Goal: Transaction & Acquisition: Book appointment/travel/reservation

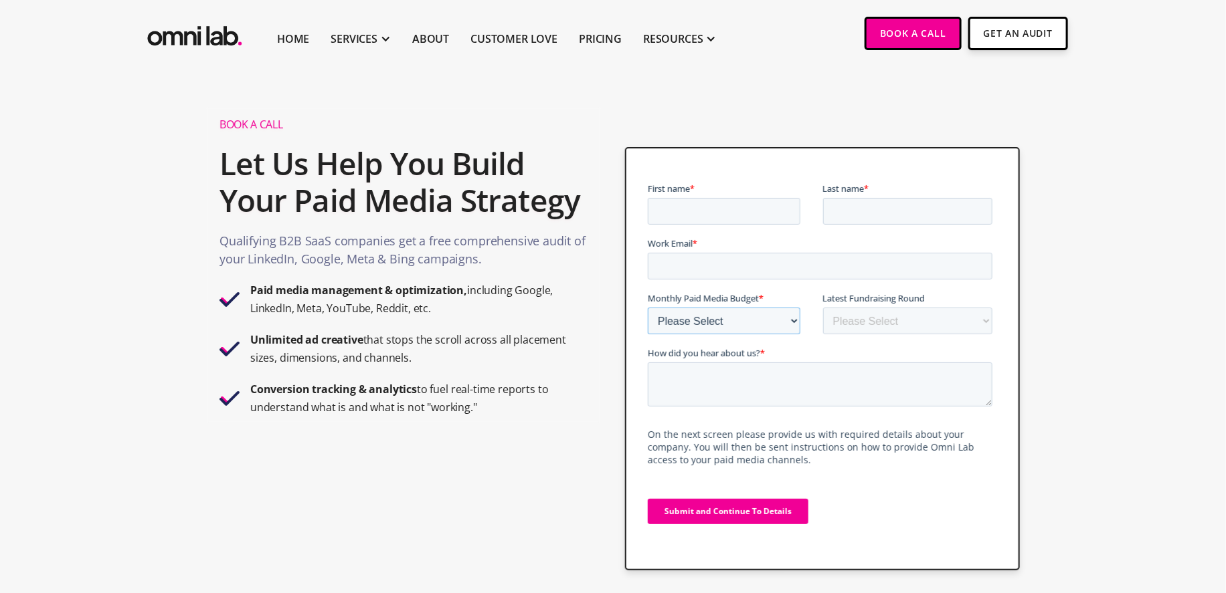
click at [789, 324] on select "Please Select $0 - $5,0000 $5,000 - $10,000 $10,000 - $25,000 $25,000 - $50,000…" at bounding box center [723, 320] width 153 height 27
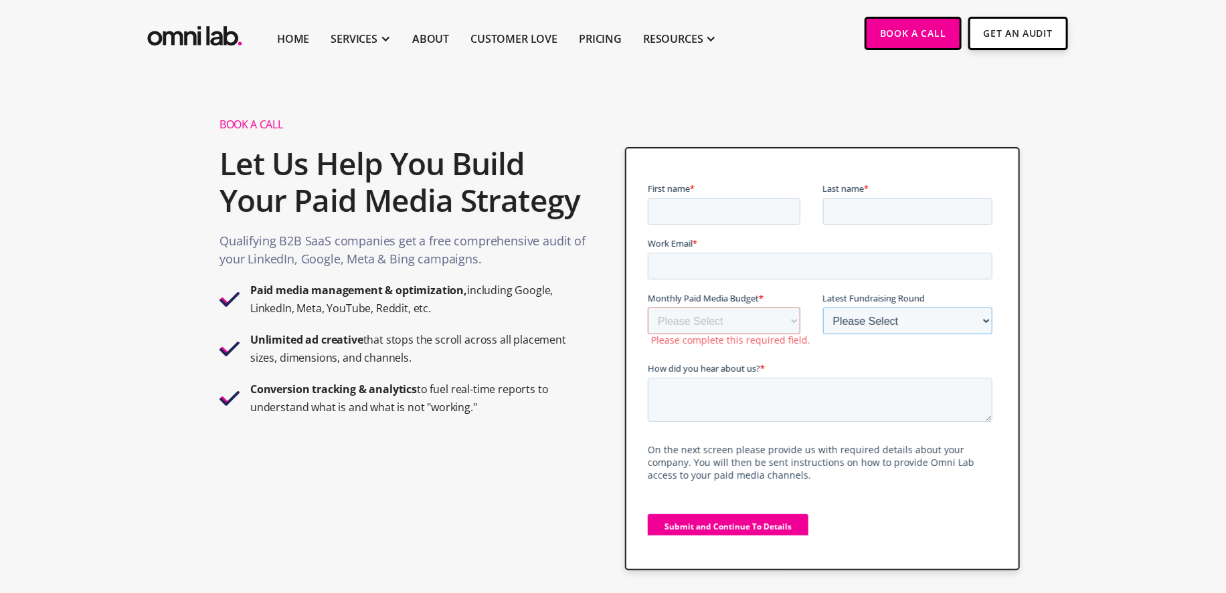
click at [834, 319] on select "Please Select Bootstrapped Seed Series A Series B Series C Series D +" at bounding box center [907, 320] width 170 height 27
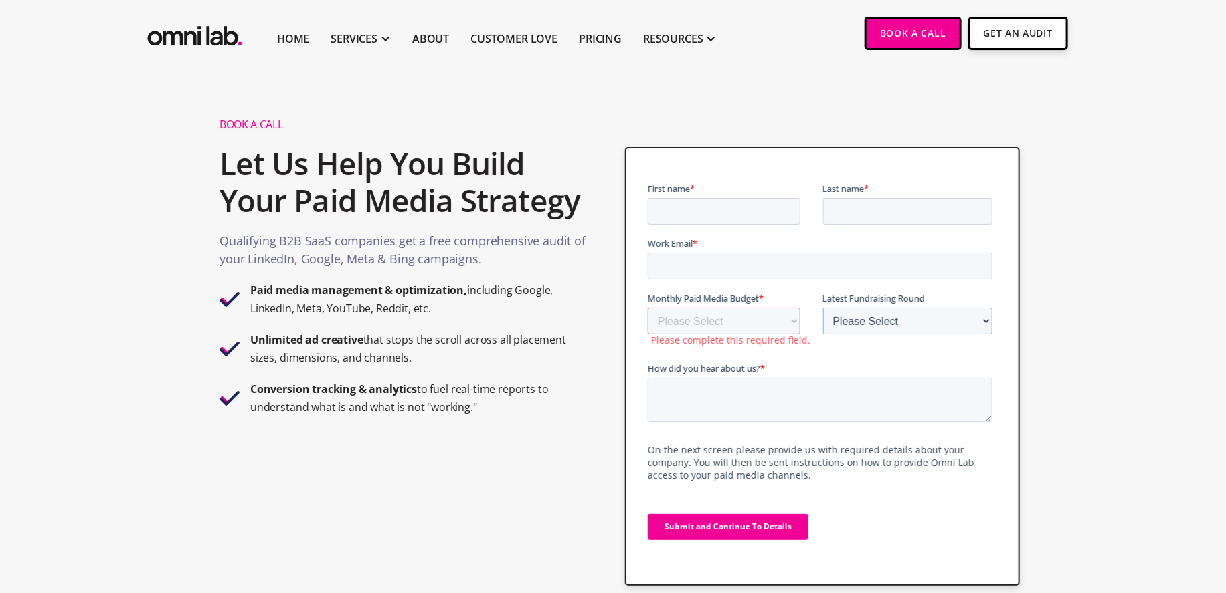
click at [833, 319] on select "Please Select Bootstrapped Seed Series A Series B Series C Series D +" at bounding box center [907, 320] width 170 height 27
click at [749, 326] on select "Please Select $0 - $5,0000 $5,000 - $10,000 $10,000 - $25,000 $25,000 - $50,000…" at bounding box center [723, 320] width 153 height 27
click at [1060, 315] on section "Book A Call Let Us Help You Build Your Paid Media Strategy Qualifying B2B SaaS …" at bounding box center [613, 326] width 1226 height 519
click at [782, 209] on input "First name *" at bounding box center [723, 210] width 153 height 27
type input "Test"
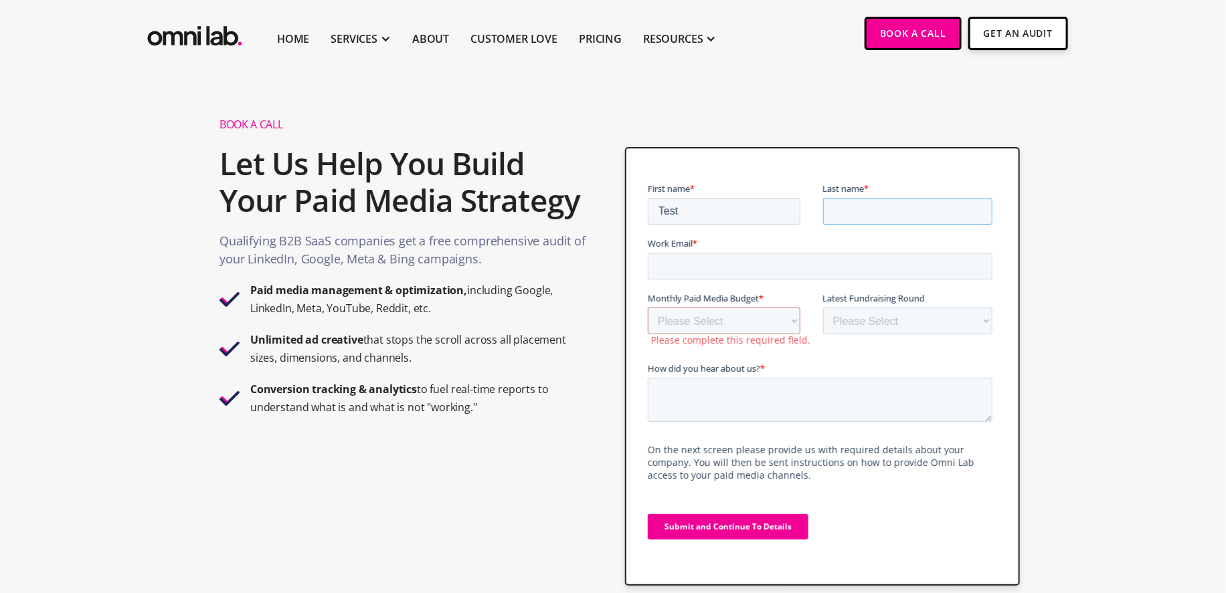
click at [870, 220] on input "Last name *" at bounding box center [907, 210] width 170 height 27
type input "Testing"
click at [839, 254] on input "Work Email *" at bounding box center [819, 265] width 345 height 27
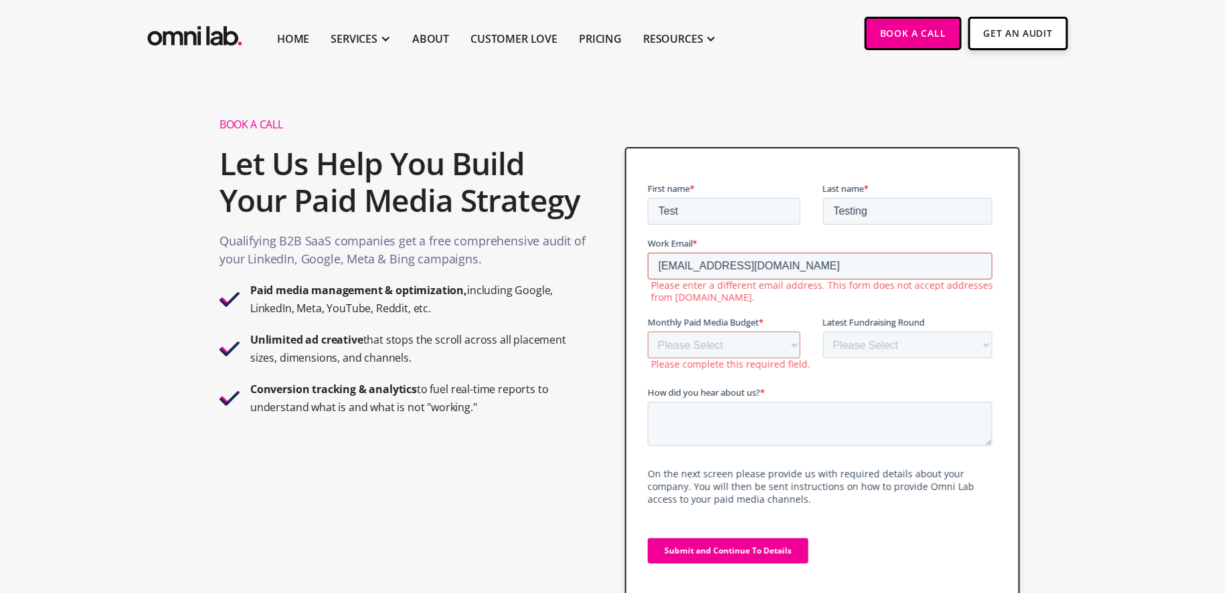
type input "Testing@test.com"
click at [676, 320] on span "Monthly Paid Media Budget" at bounding box center [702, 322] width 111 height 12
click at [676, 331] on select "Please Select $0 - $5,0000 $5,000 - $10,000 $10,000 - $25,000 $25,000 - $50,000…" at bounding box center [723, 344] width 153 height 27
click at [675, 335] on select "Please Select $0 - $5,0000 $5,000 - $10,000 $10,000 - $25,000 $25,000 - $50,000…" at bounding box center [723, 344] width 153 height 27
select select "10000-25000"
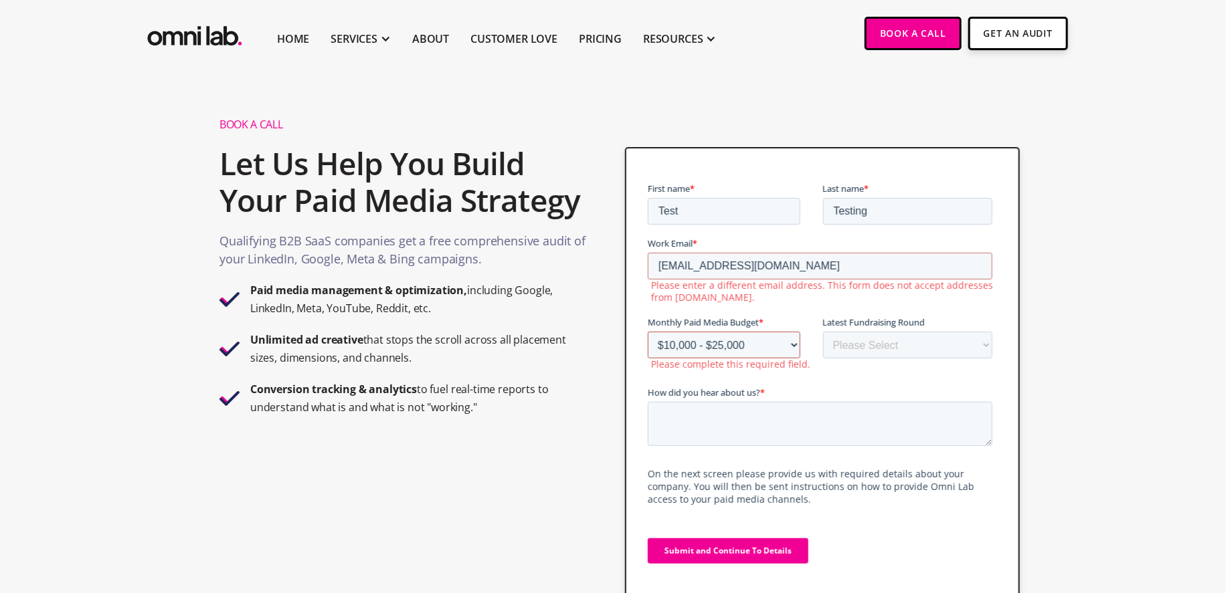
click at [647, 331] on select "Please Select $0 - $5,0000 $5,000 - $10,000 $10,000 - $25,000 $25,000 - $50,000…" at bounding box center [723, 344] width 153 height 27
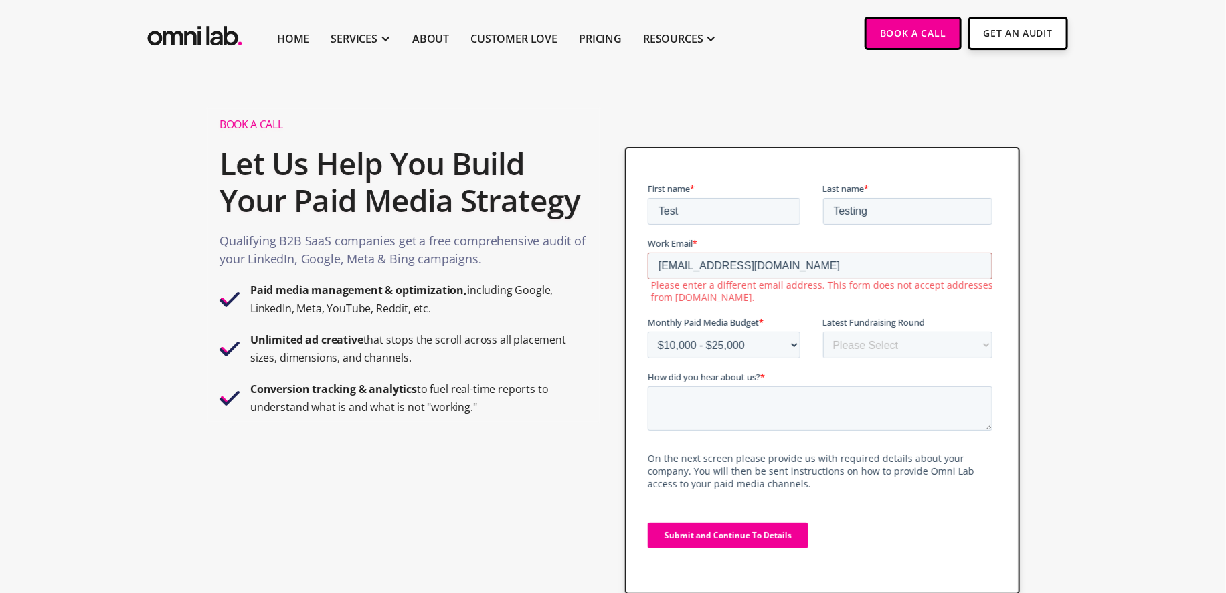
click at [721, 266] on input "Testing@test.com" at bounding box center [819, 265] width 345 height 27
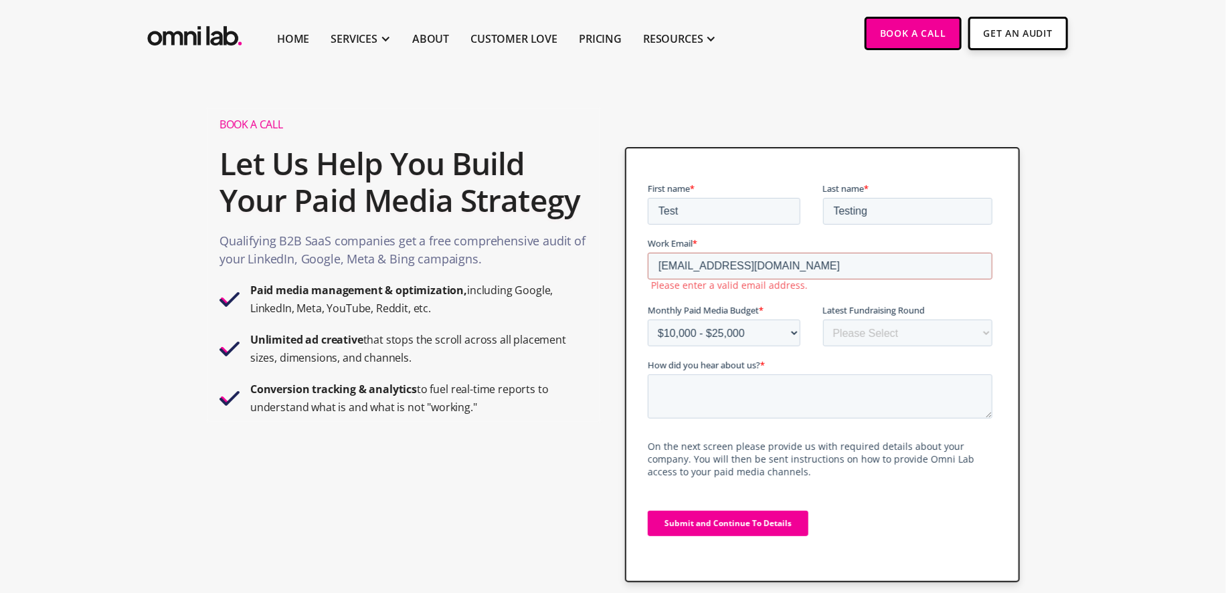
click at [841, 294] on fieldset "Work Email * Testing@testingcompany.com Please enter a valid email address." at bounding box center [822, 269] width 350 height 67
click at [851, 278] on input "Testing@testingcompany.com" at bounding box center [819, 265] width 345 height 27
click at [842, 308] on span "Latest Fundraising Round" at bounding box center [873, 310] width 102 height 12
click at [842, 319] on select "Please Select Bootstrapped Seed Series A Series B Series C Series D +" at bounding box center [907, 332] width 170 height 27
click at [828, 295] on fieldset "Work Email * Testing@testingcompany.com Please enter a valid email address." at bounding box center [822, 269] width 350 height 67
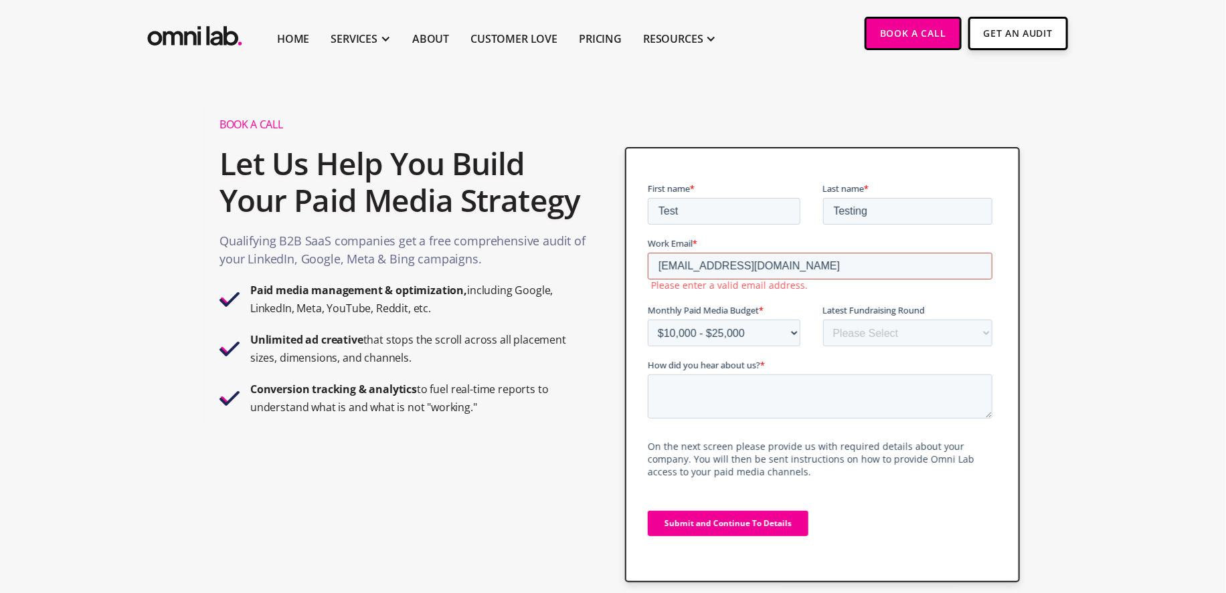
click at [796, 258] on input "Testing@testingcompany.com" at bounding box center [819, 265] width 345 height 27
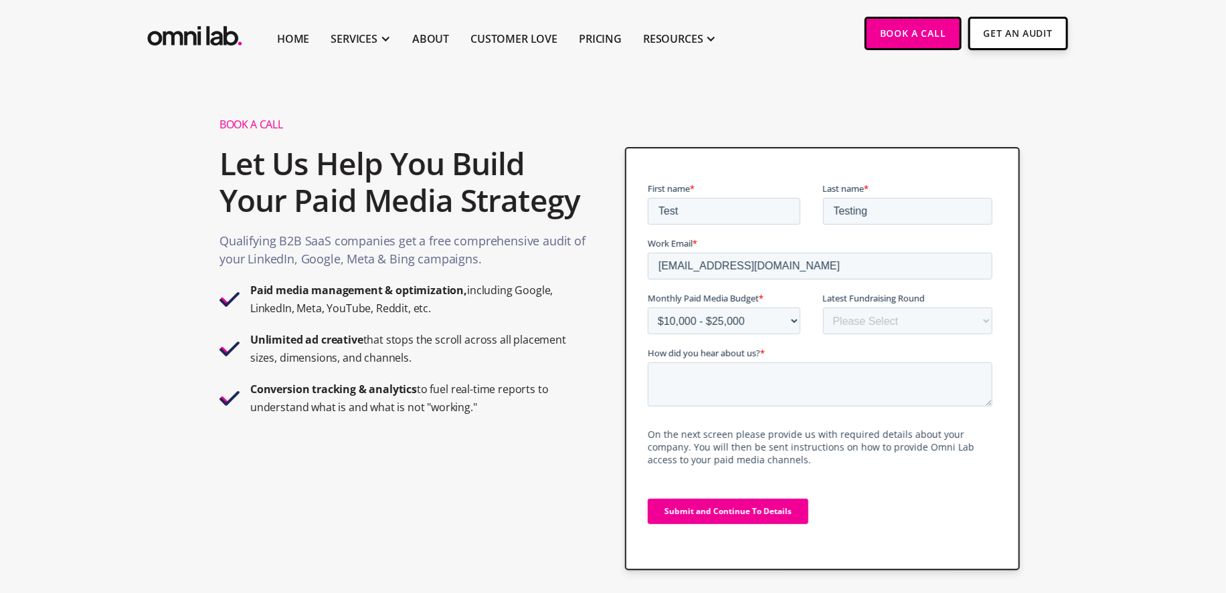
click at [829, 283] on fieldset "Work Email * Testing@testingcompany.org" at bounding box center [822, 263] width 350 height 55
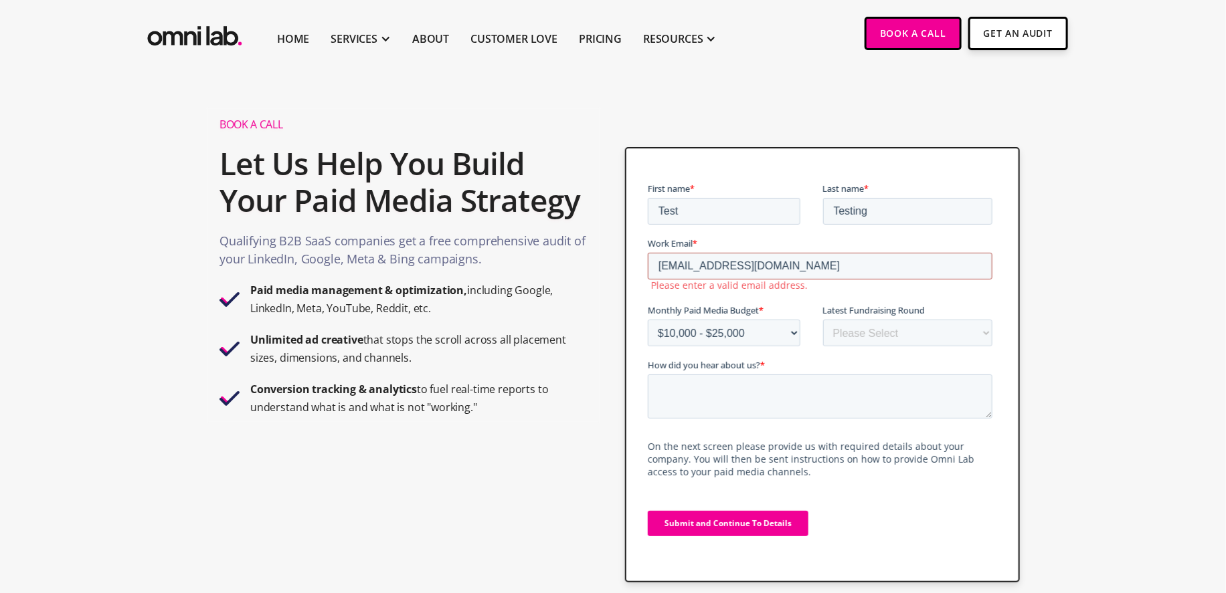
click at [774, 266] on input "Testing@testingcompany.org" at bounding box center [819, 265] width 345 height 27
click at [761, 264] on input "Testing@testingcompany.org" at bounding box center [819, 265] width 345 height 27
click at [776, 262] on input "Testing@testingcompany.org" at bounding box center [819, 265] width 345 height 27
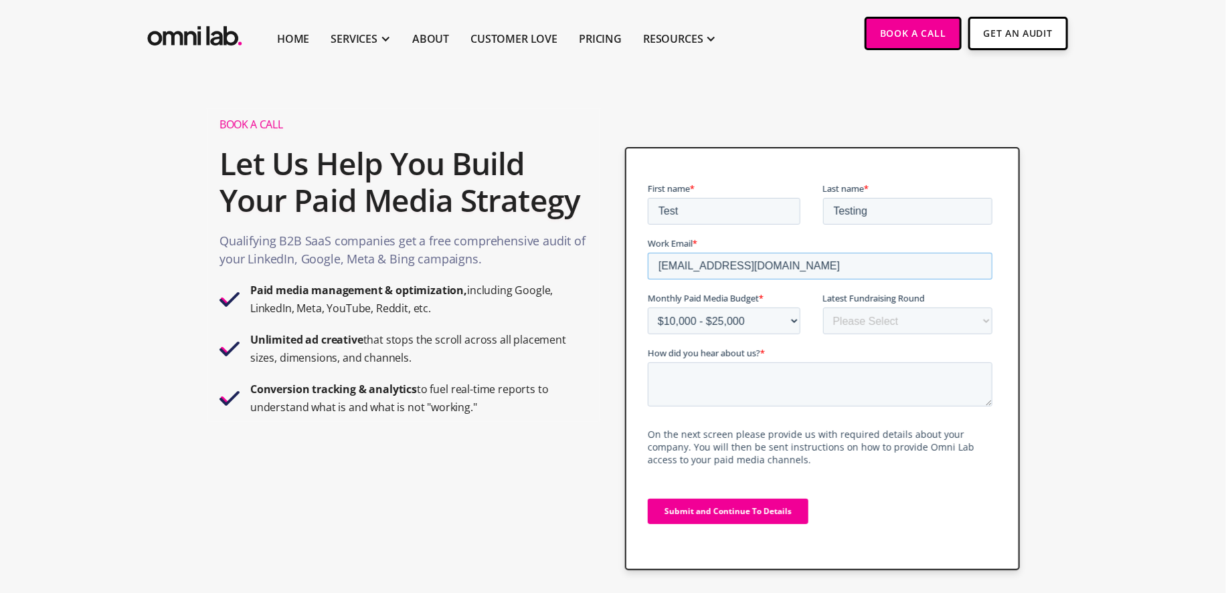
click at [830, 270] on input "Testing@testingcompanyorg.org" at bounding box center [819, 265] width 345 height 27
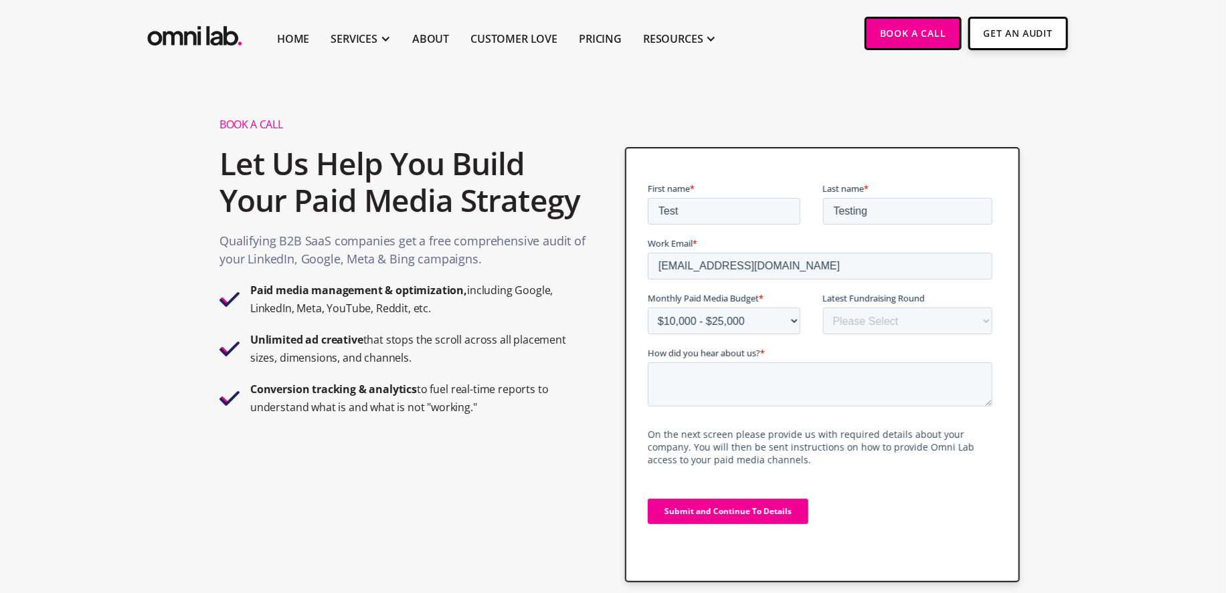
click at [858, 346] on fieldset "Monthly Paid Media Budget * Please Select $0 - $5,0000 $5,000 - $10,000 $10,000…" at bounding box center [822, 318] width 350 height 55
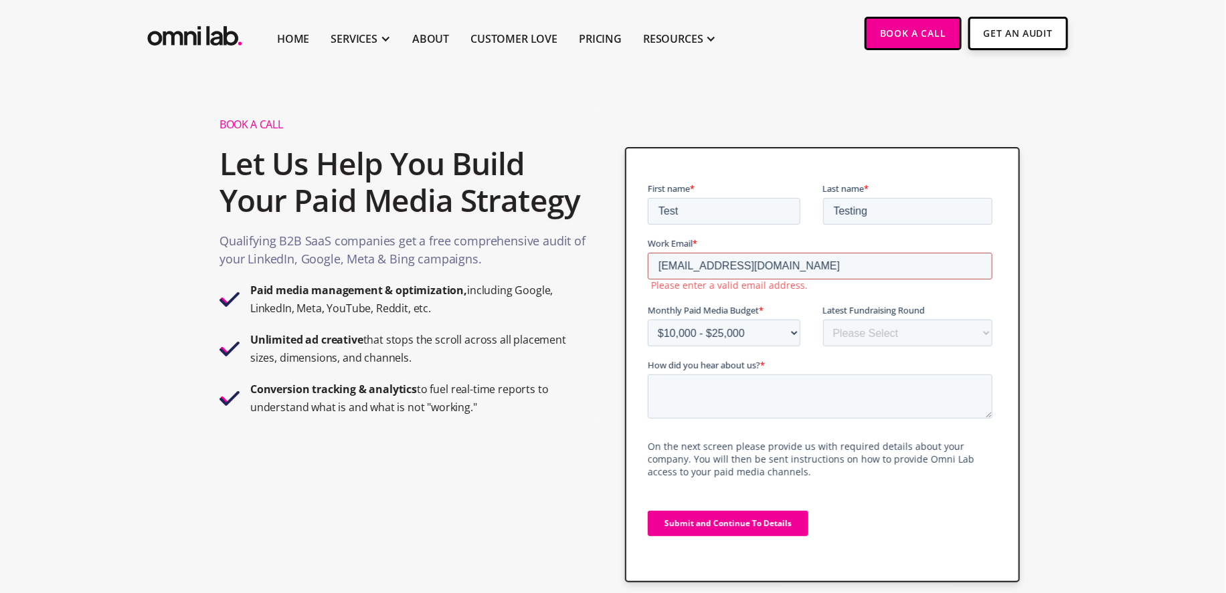
drag, startPoint x: 793, startPoint y: 261, endPoint x: 705, endPoint y: 262, distance: 88.3
click at [705, 262] on input "Testing@testingcompanyorg.com" at bounding box center [819, 265] width 345 height 27
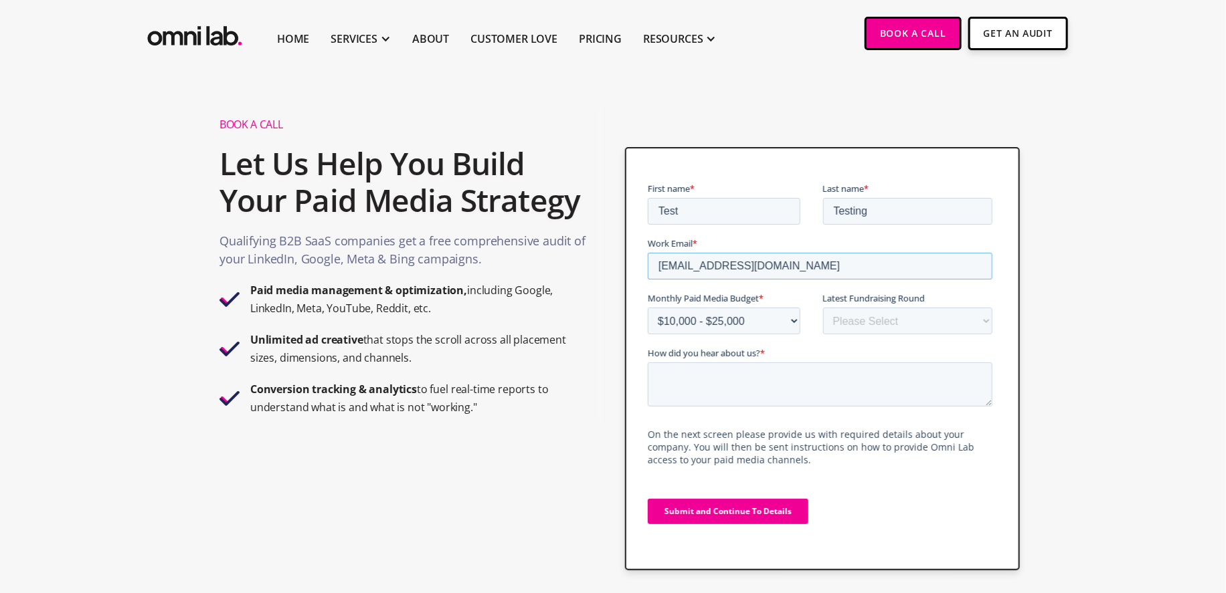
type input "Testing@experiment.com"
click at [759, 338] on fieldset "Monthly Paid Media Budget * Please Select $0 - $5,0000 $5,000 - $10,000 $10,000…" at bounding box center [822, 318] width 350 height 55
click at [745, 371] on textarea "How did you hear about us? *" at bounding box center [819, 384] width 345 height 44
type textarea "Test"
click at [711, 504] on input "Submit and Continue To Details" at bounding box center [727, 510] width 161 height 25
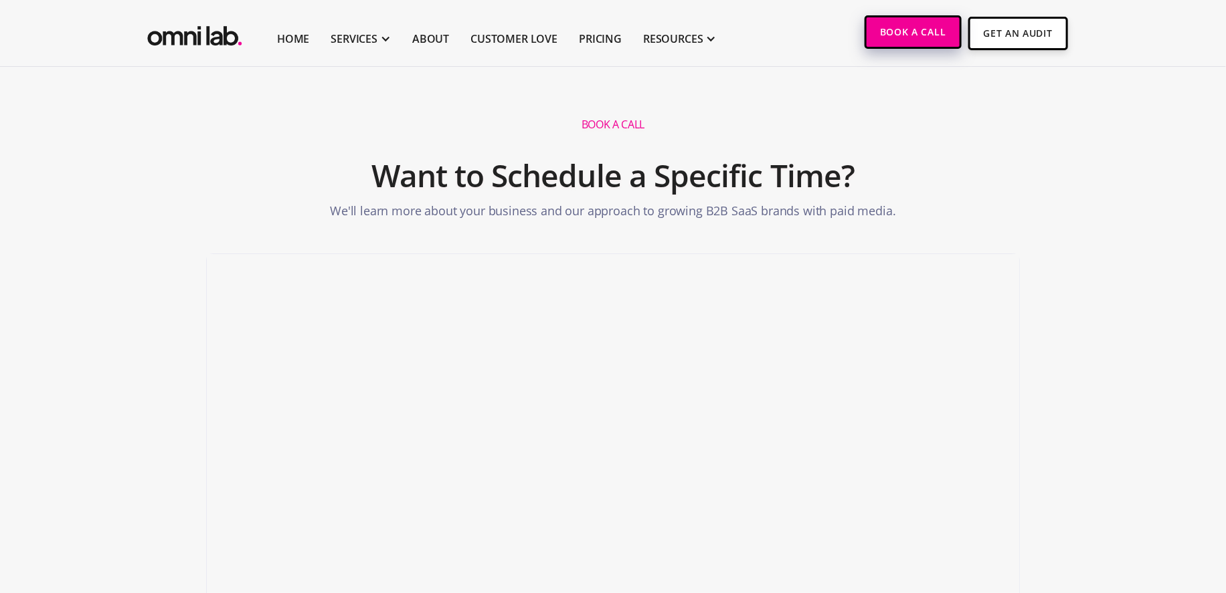
click at [902, 35] on link "Book a Call" at bounding box center [912, 31] width 97 height 33
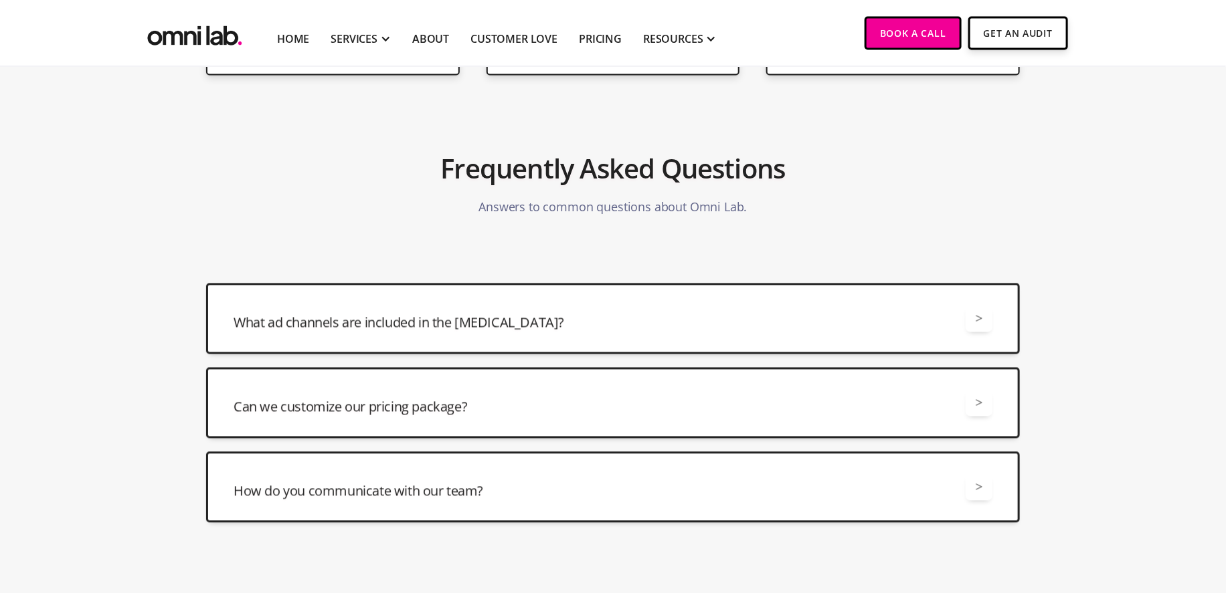
scroll to position [3596, 0]
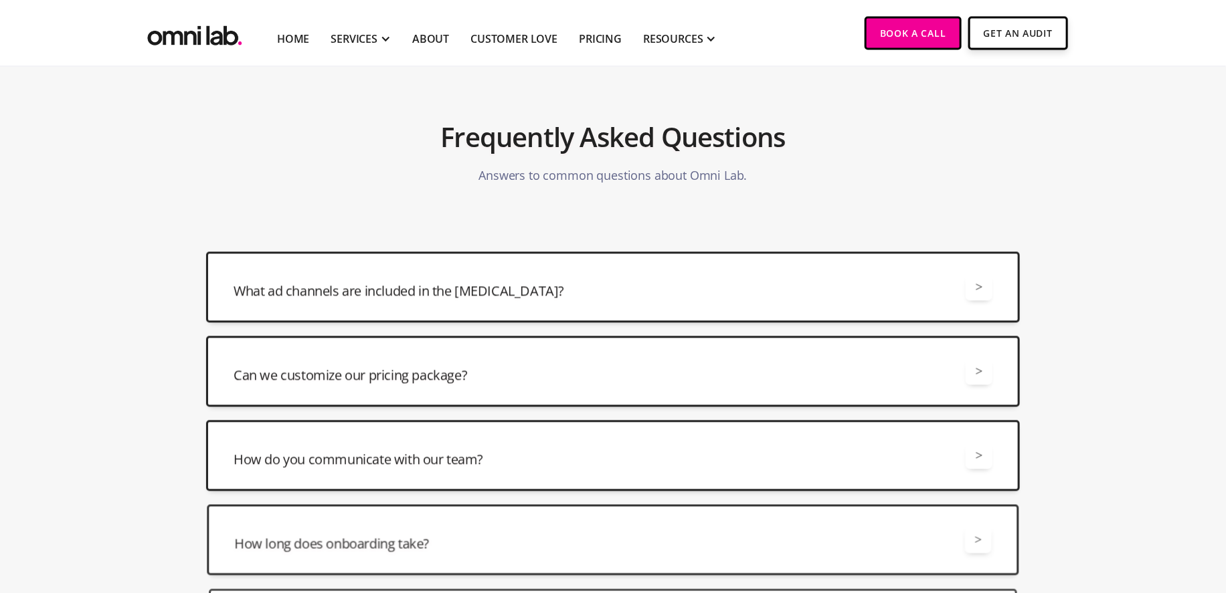
click at [517, 252] on div "What ad channels are included in the retainer? > All retainers include manageme…" at bounding box center [613, 287] width 814 height 71
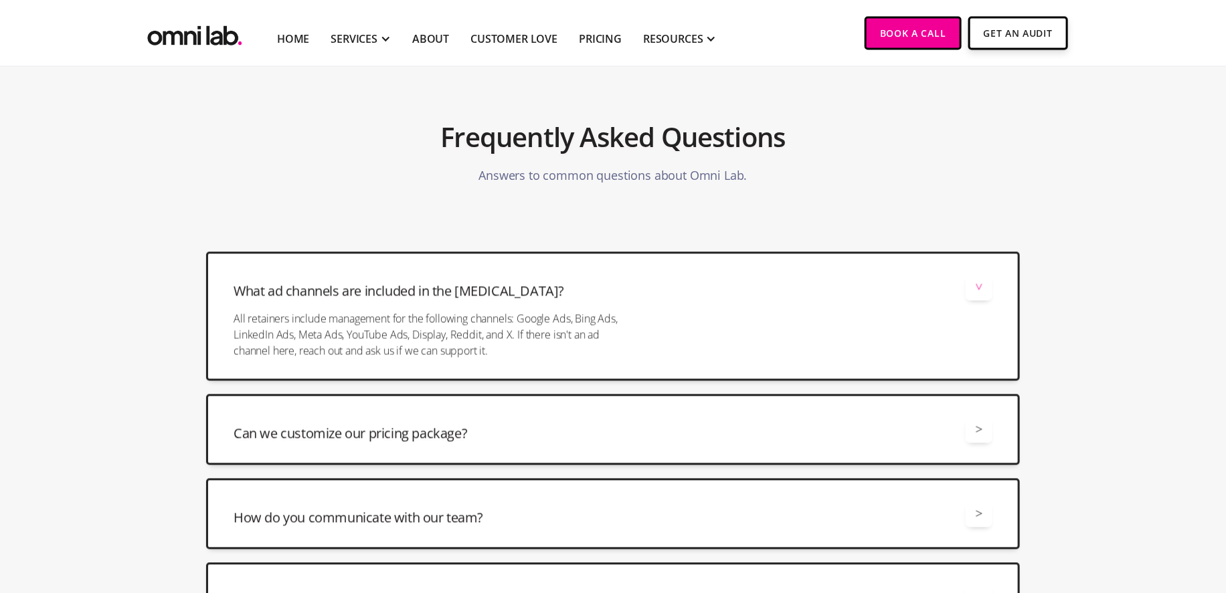
click at [517, 252] on div "What ad channels are included in the retainer? > All retainers include manageme…" at bounding box center [613, 316] width 814 height 129
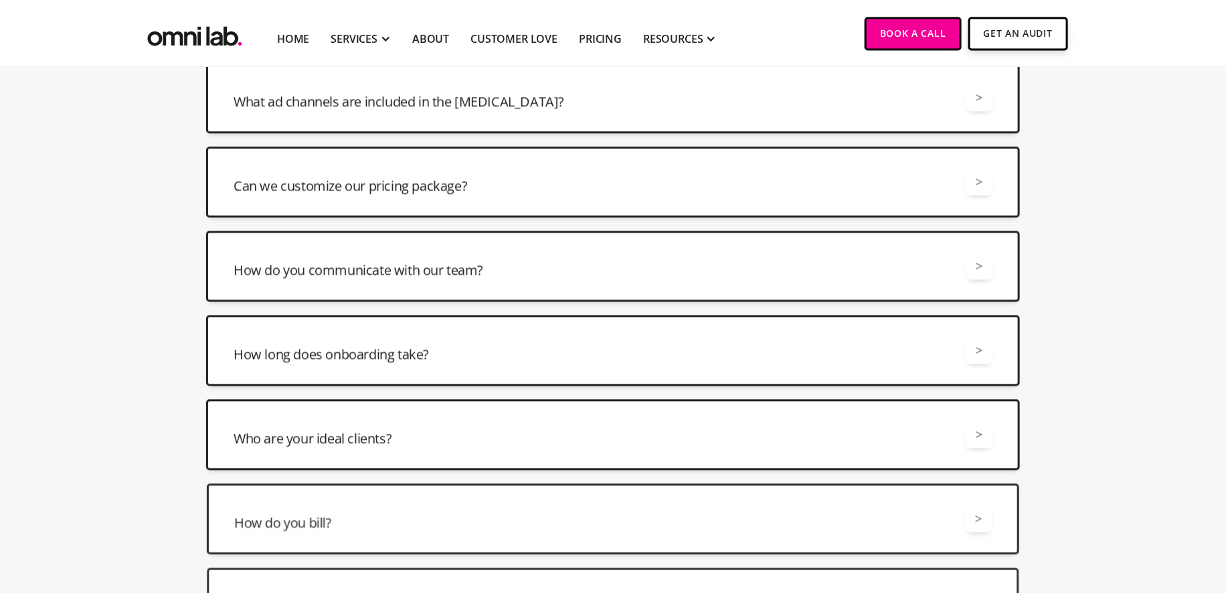
scroll to position [3763, 0]
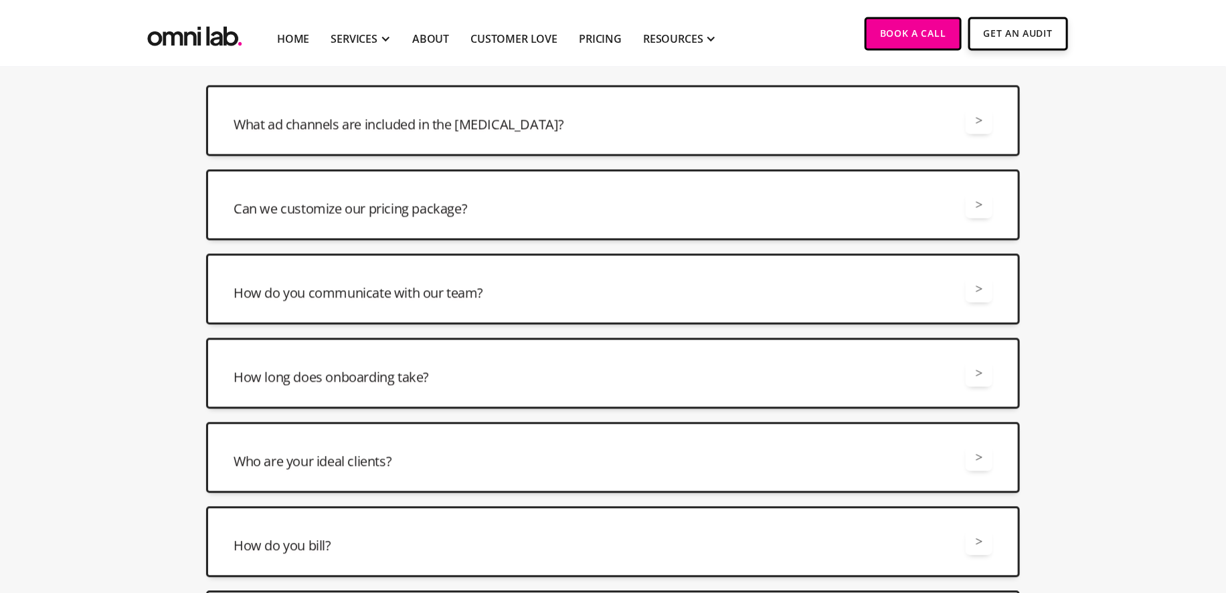
click at [477, 191] on div "Can we customize our pricing package? >" at bounding box center [612, 204] width 759 height 27
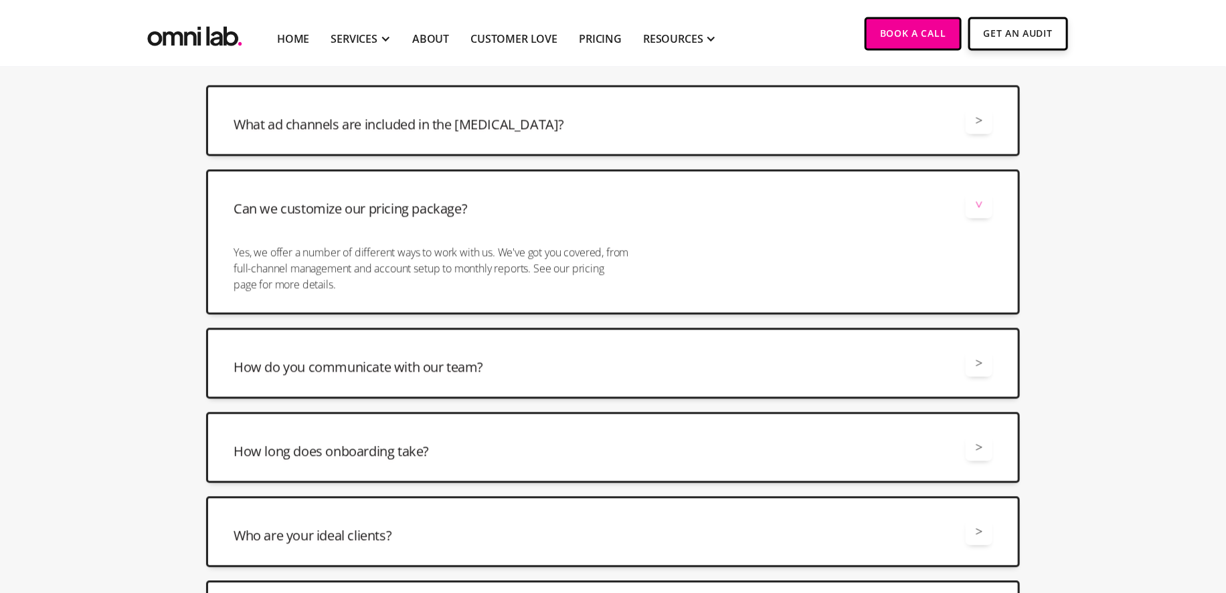
click at [477, 191] on div "Can we customize our pricing package? >" at bounding box center [612, 204] width 759 height 27
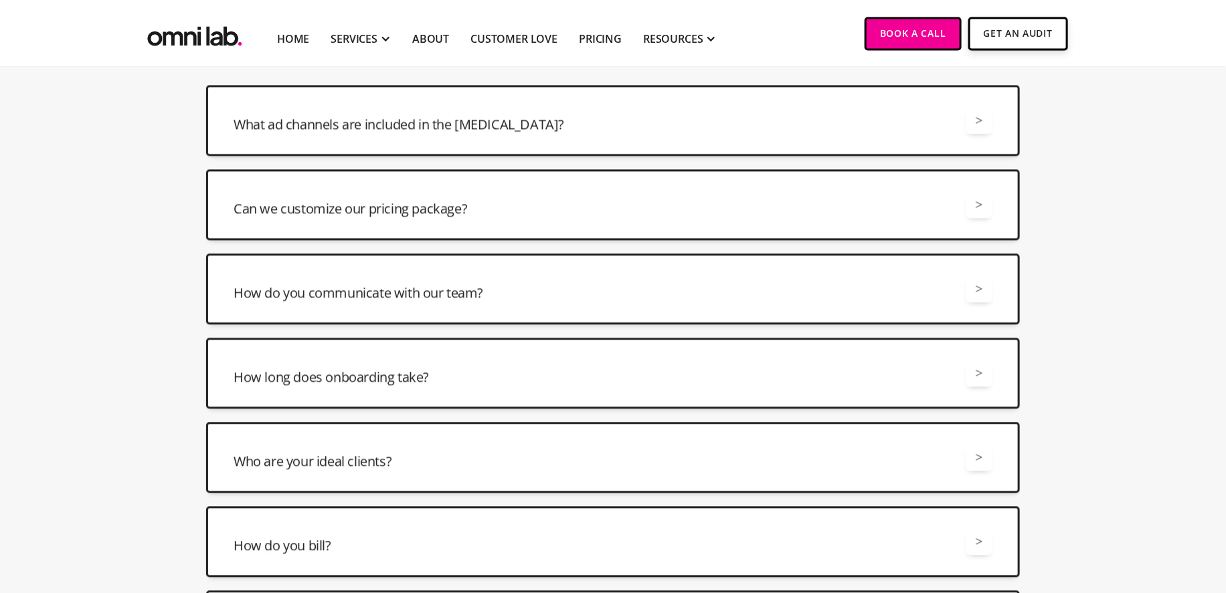
click at [401, 343] on div "How long does onboarding take? > On average onboarding will take three weeks de…" at bounding box center [613, 373] width 814 height 71
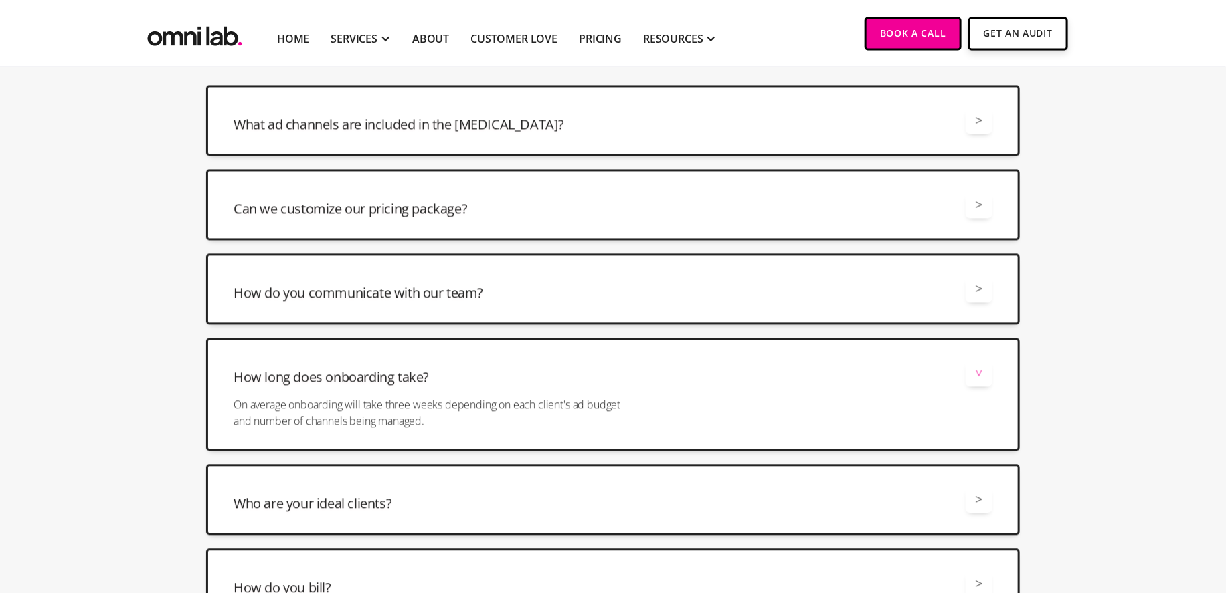
drag, startPoint x: 401, startPoint y: 343, endPoint x: 325, endPoint y: 302, distance: 86.2
click at [325, 338] on div "How long does onboarding take? > On average onboarding will take three weeks de…" at bounding box center [613, 394] width 814 height 113
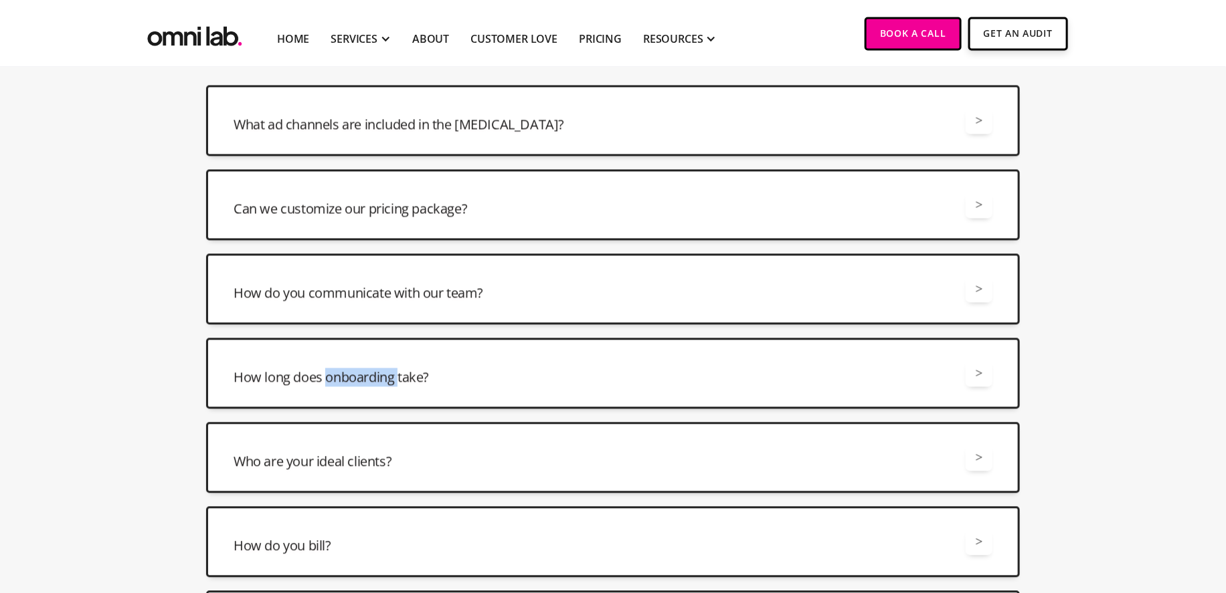
click at [325, 338] on div "How long does onboarding take? > On average onboarding will take three weeks de…" at bounding box center [613, 373] width 814 height 71
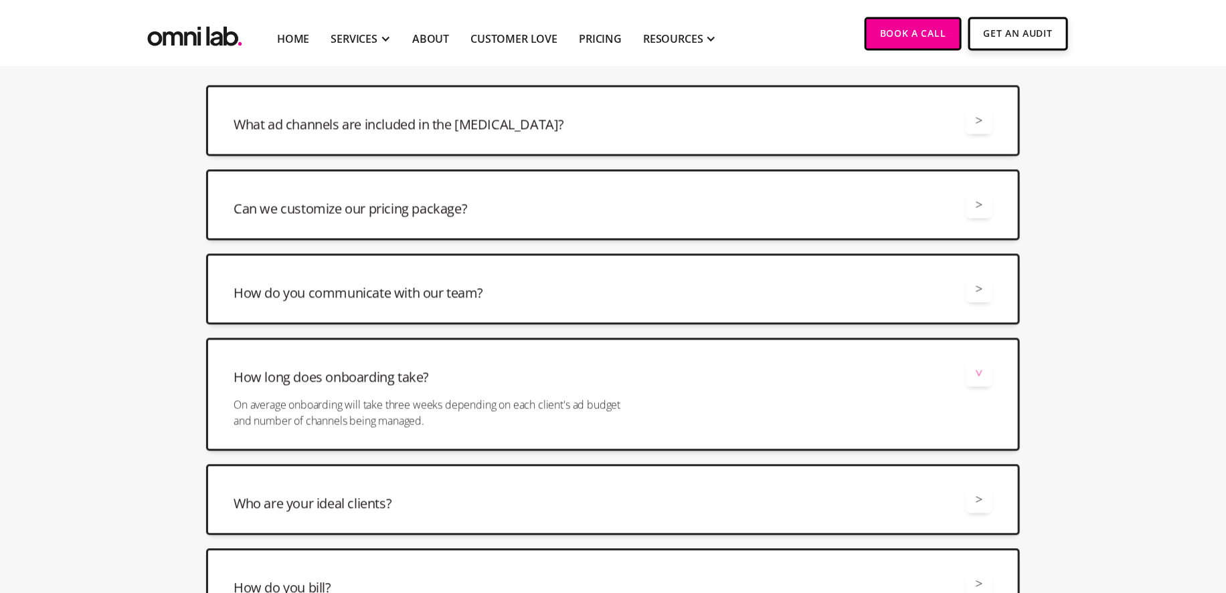
drag, startPoint x: 325, startPoint y: 302, endPoint x: 321, endPoint y: 319, distance: 17.9
click at [321, 368] on h3 "How long does onboarding take?" at bounding box center [330, 377] width 195 height 19
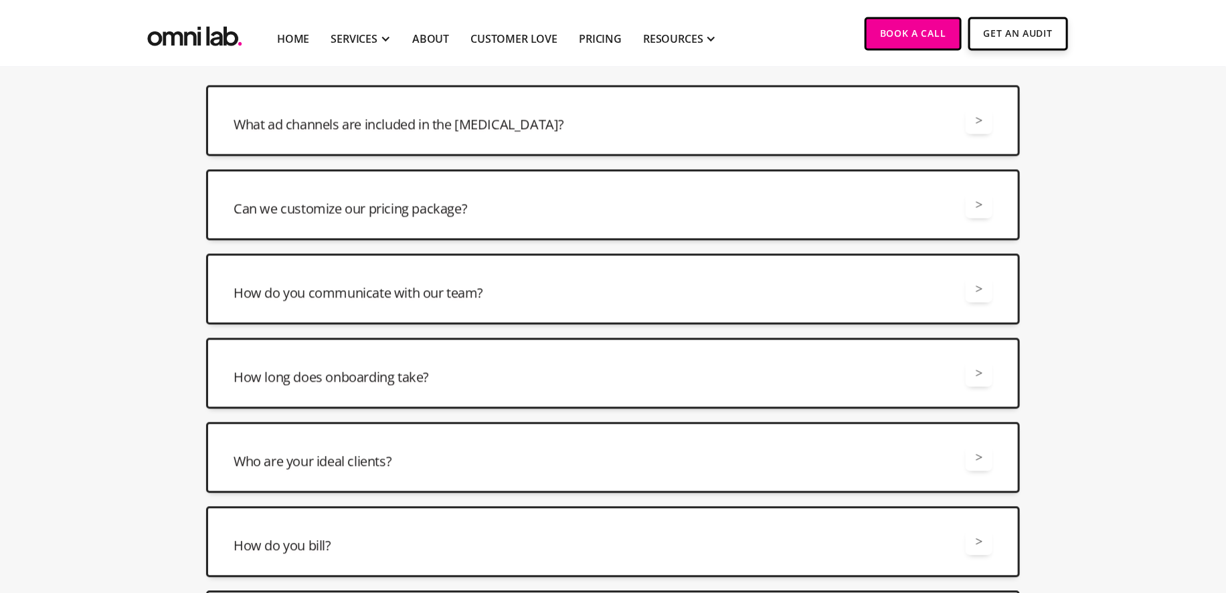
click at [338, 444] on div "Who are your ideal clients? >" at bounding box center [612, 457] width 759 height 27
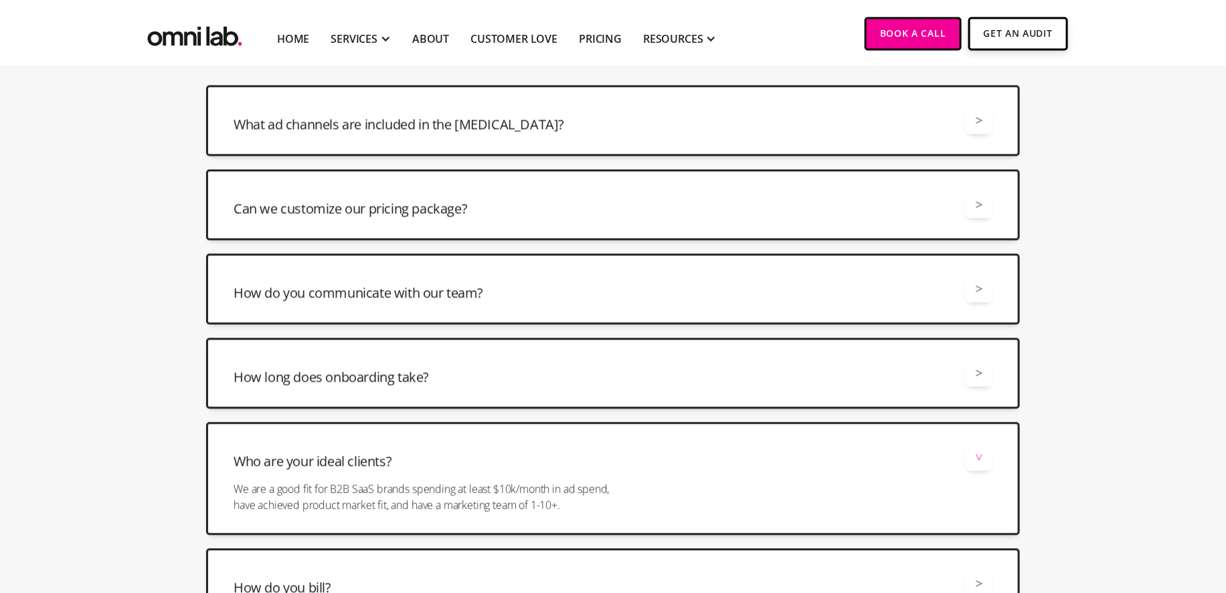
scroll to position [3847, 0]
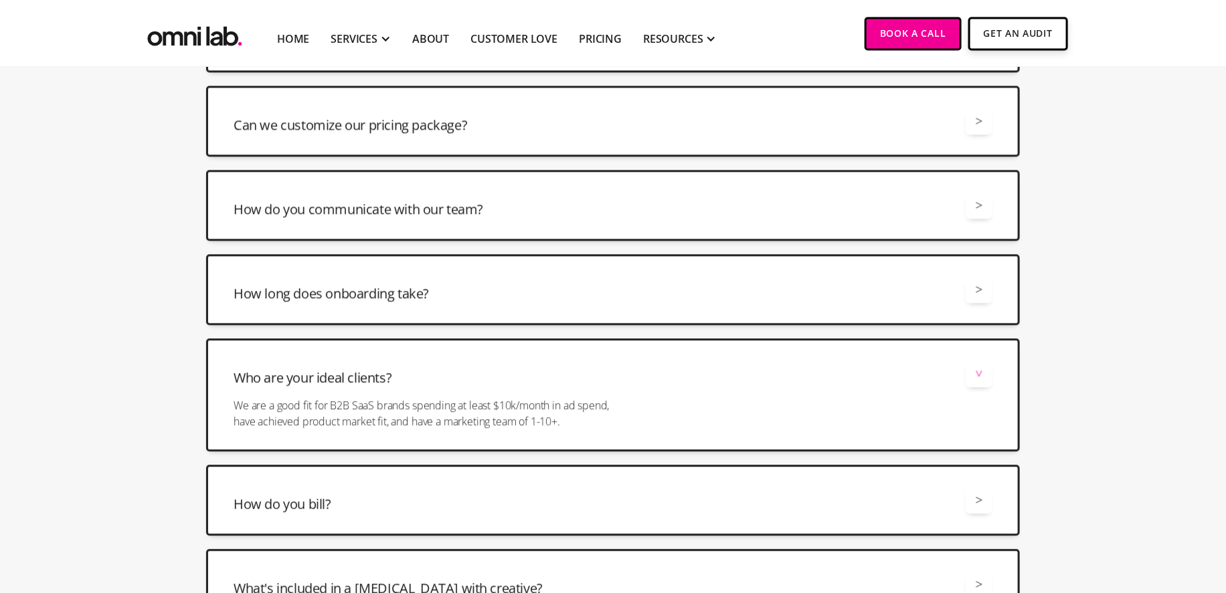
click at [400, 361] on div "Who are your ideal clients? >" at bounding box center [612, 374] width 759 height 27
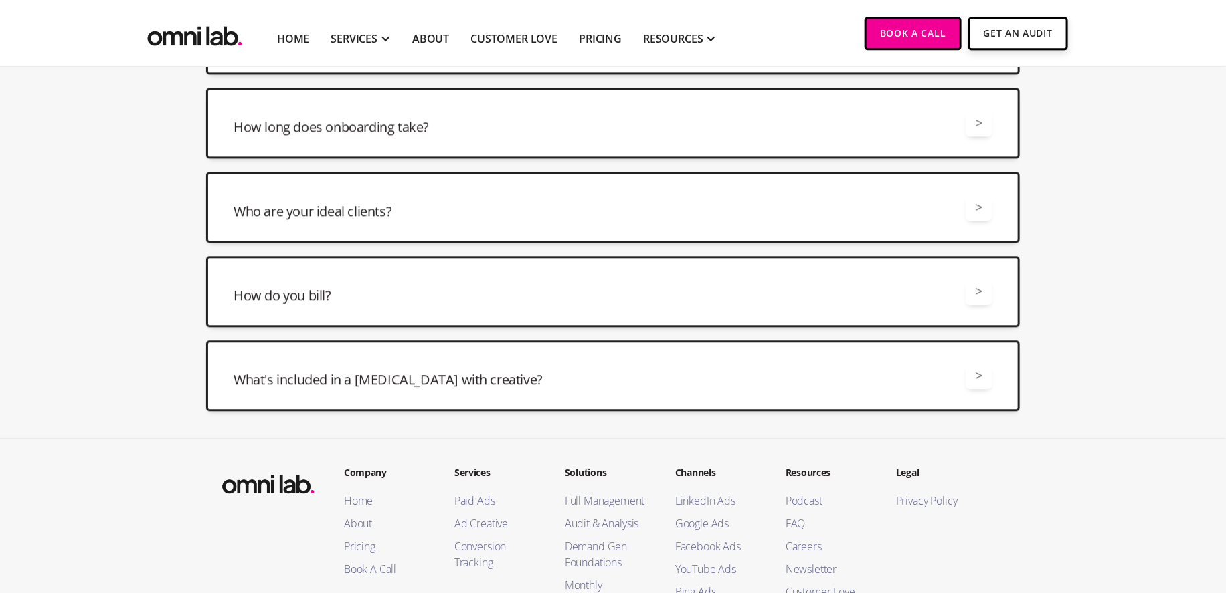
scroll to position [4014, 0]
click at [391, 268] on div "How do you bill? > We bill monthly based on what you spent from the prior month." at bounding box center [613, 291] width 814 height 71
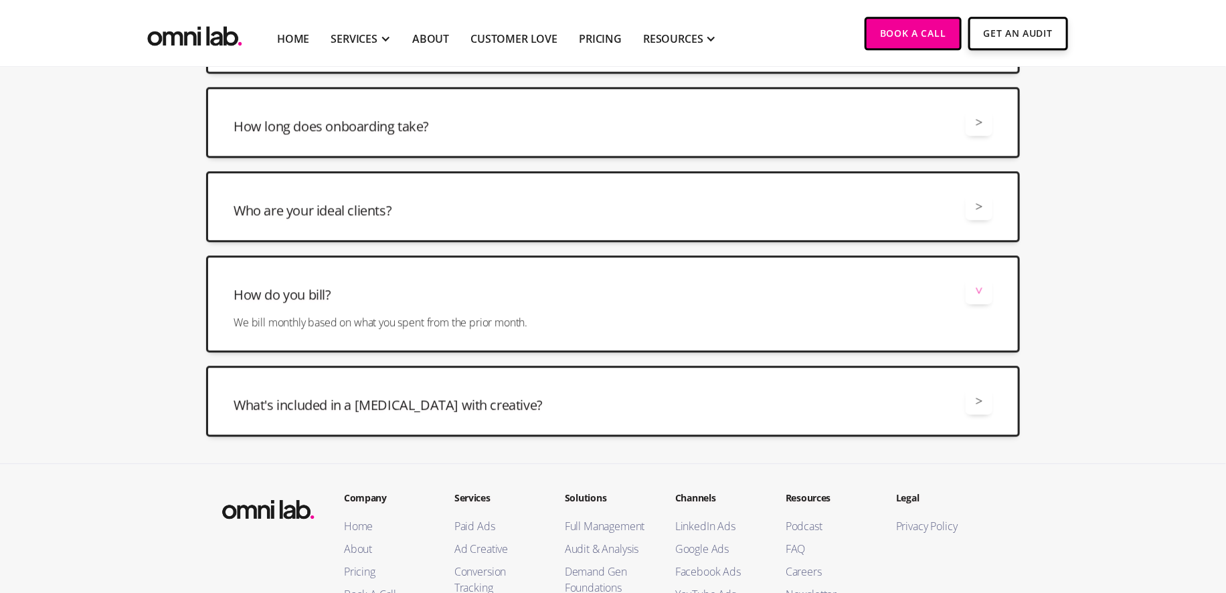
click at [393, 278] on div "How do you bill? >" at bounding box center [612, 291] width 759 height 27
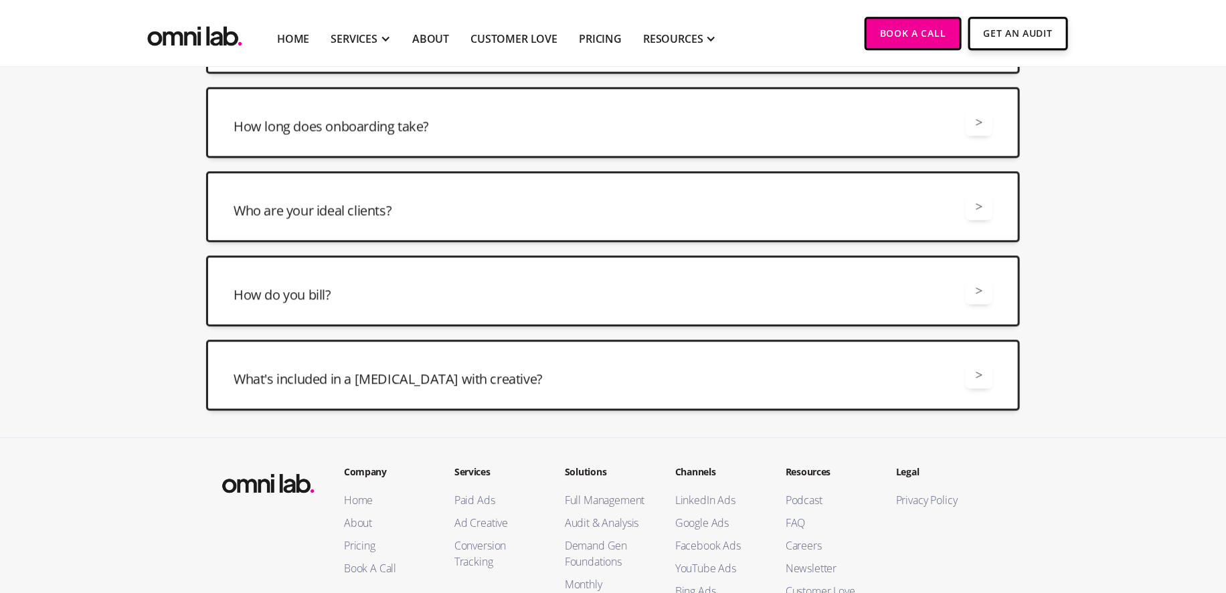
click at [382, 340] on div "What's included in a retainer with creative? > All retainers with ad creative i…" at bounding box center [613, 375] width 814 height 71
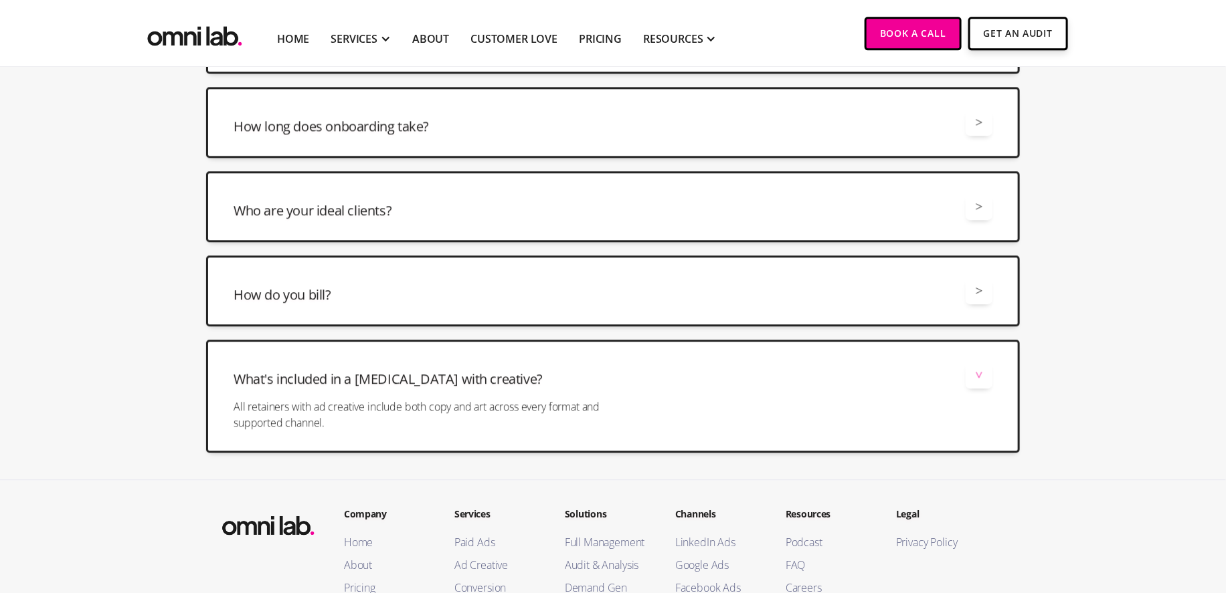
click at [382, 340] on div "What's included in a retainer with creative? > All retainers with ad creative i…" at bounding box center [613, 396] width 814 height 113
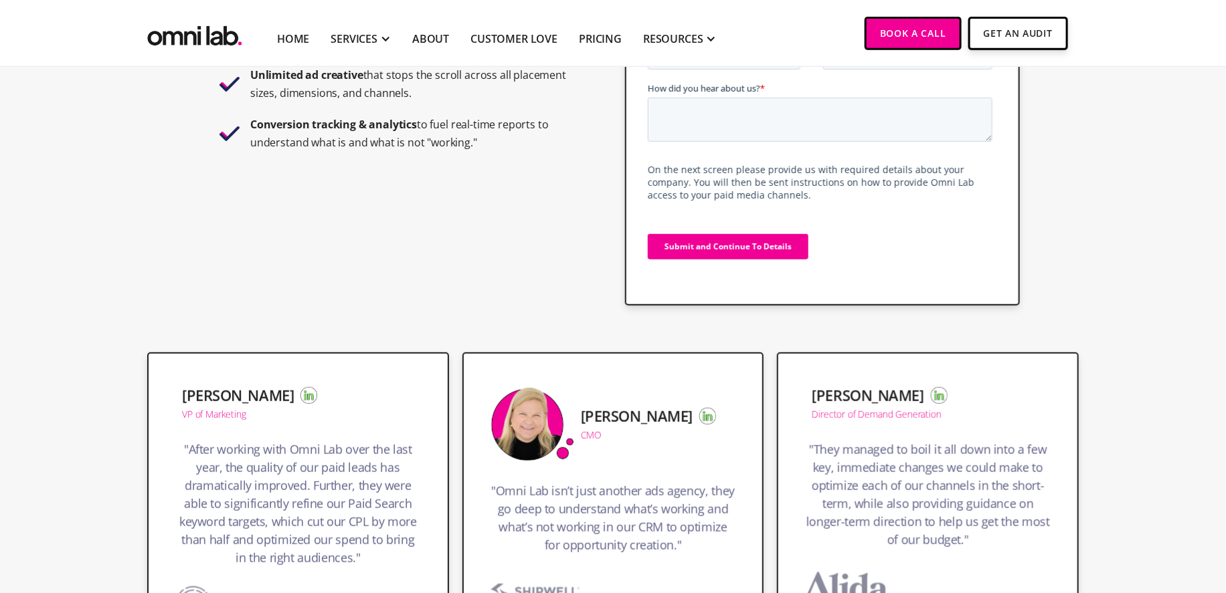
scroll to position [0, 0]
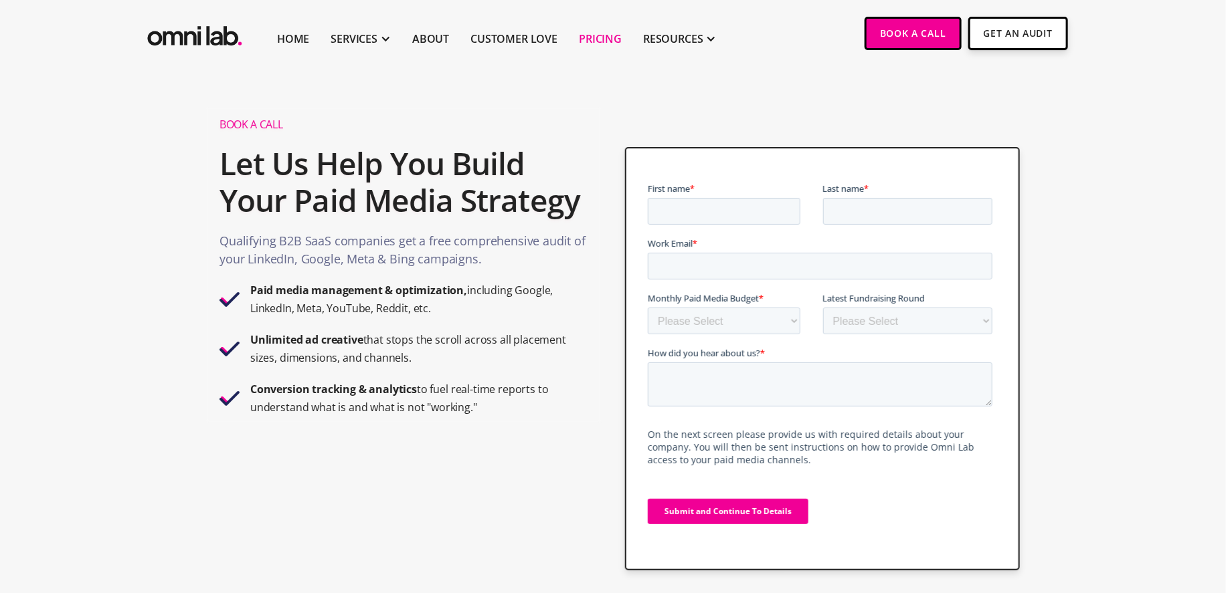
click at [593, 35] on link "Pricing" at bounding box center [600, 39] width 43 height 16
